Goal: Task Accomplishment & Management: Use online tool/utility

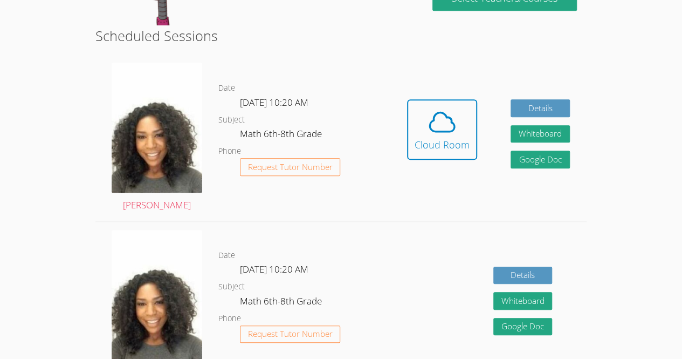
scroll to position [258, 0]
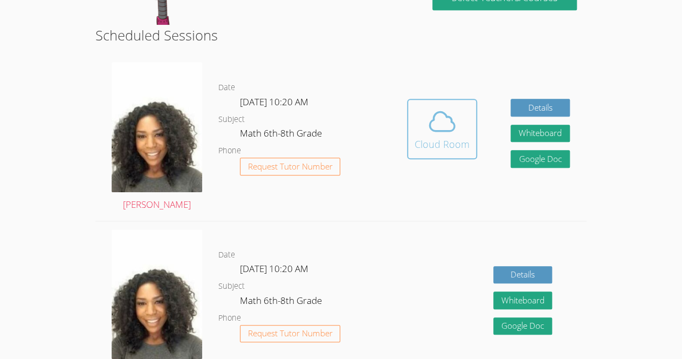
click at [423, 122] on span at bounding box center [442, 121] width 55 height 30
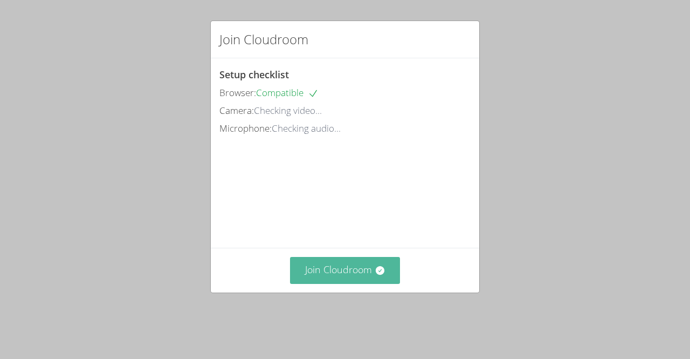
click at [359, 283] on button "Join Cloudroom" at bounding box center [345, 270] width 111 height 26
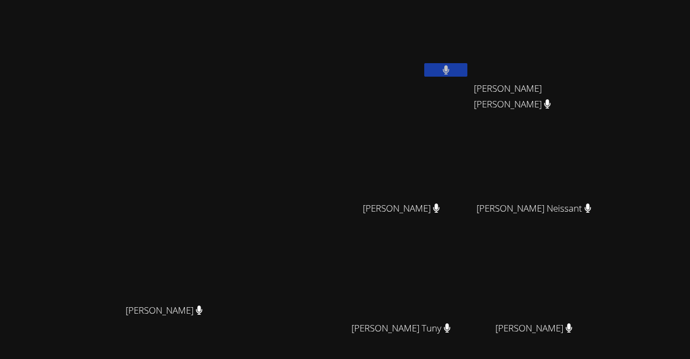
scroll to position [94, 0]
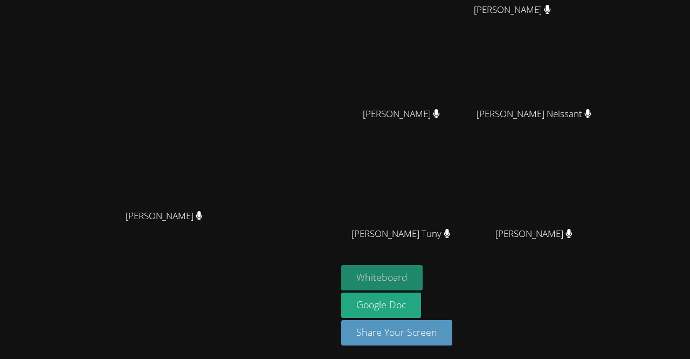
click at [423, 270] on button "Whiteboard" at bounding box center [381, 277] width 81 height 25
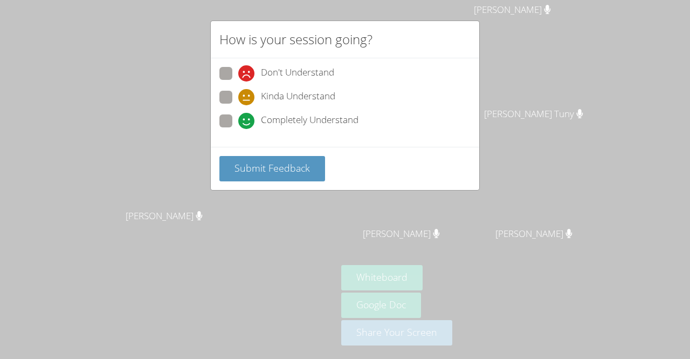
click at [225, 111] on div "Don't Understand Kinda Understand Completely Understand" at bounding box center [345, 100] width 251 height 67
click at [238, 105] on span at bounding box center [238, 105] width 0 height 0
click at [238, 94] on input "Kinda Understand" at bounding box center [242, 95] width 9 height 9
radio input "true"
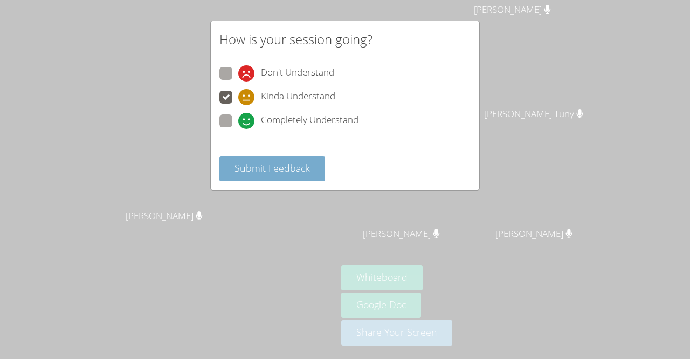
click at [284, 166] on span "Submit Feedback" at bounding box center [273, 167] width 76 height 13
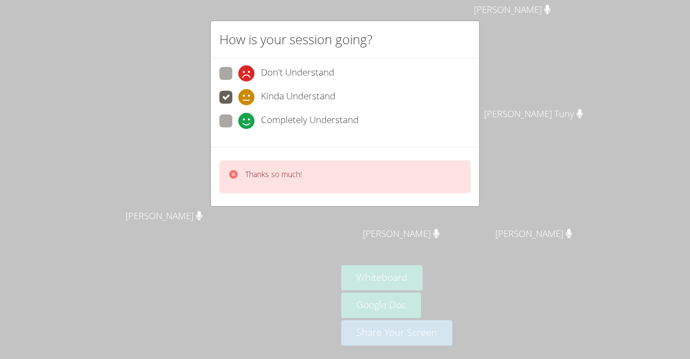
click at [238, 129] on span at bounding box center [238, 129] width 0 height 0
click at [238, 114] on input "Completely Understand" at bounding box center [242, 118] width 9 height 9
radio input "true"
